Goal: Navigation & Orientation: Find specific page/section

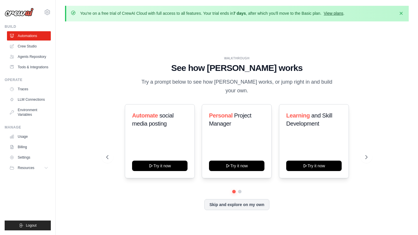
click at [333, 14] on link "View plans" at bounding box center [332, 13] width 19 height 5
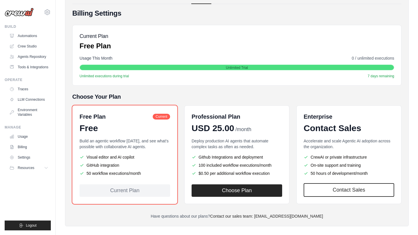
scroll to position [68, 0]
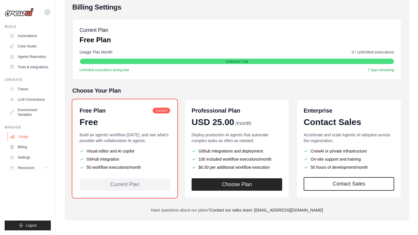
click at [24, 137] on link "Usage" at bounding box center [30, 136] width 44 height 9
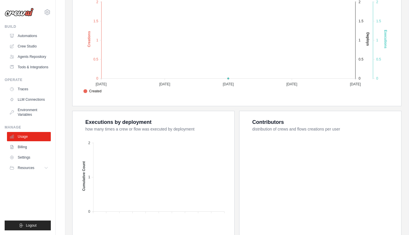
scroll to position [162, 0]
click at [32, 100] on link "LLM Connections" at bounding box center [30, 99] width 44 height 9
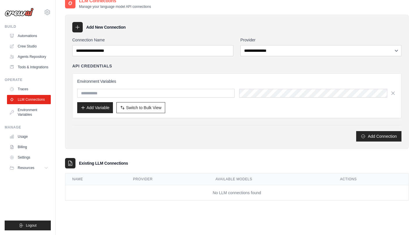
scroll to position [32, 0]
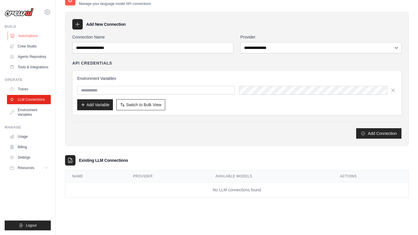
click at [35, 35] on link "Automations" at bounding box center [30, 35] width 44 height 9
